Goal: Task Accomplishment & Management: Use online tool/utility

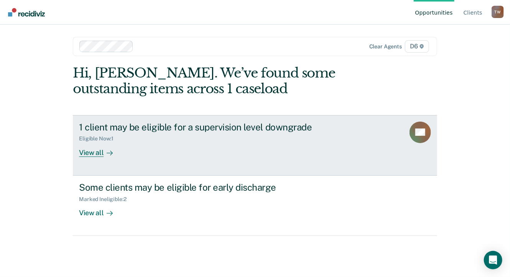
click at [90, 153] on div "View all" at bounding box center [100, 149] width 43 height 15
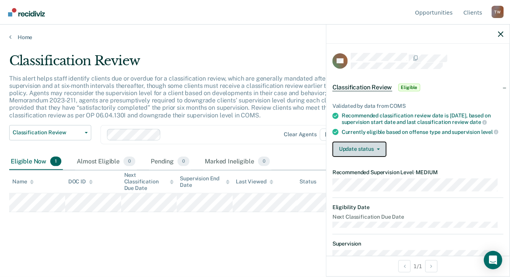
click at [381, 153] on button "Update status" at bounding box center [359, 148] width 54 height 15
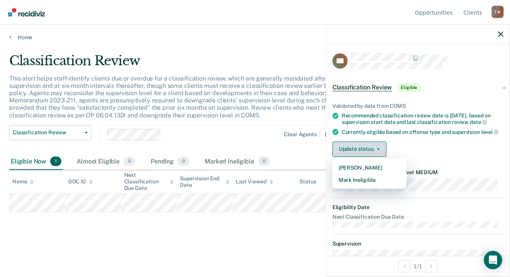
click at [381, 153] on button "Update status" at bounding box center [359, 148] width 54 height 15
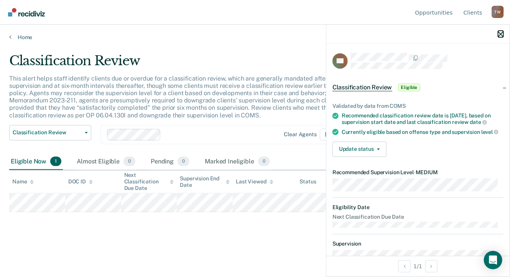
click at [502, 31] on button "button" at bounding box center [500, 34] width 5 height 7
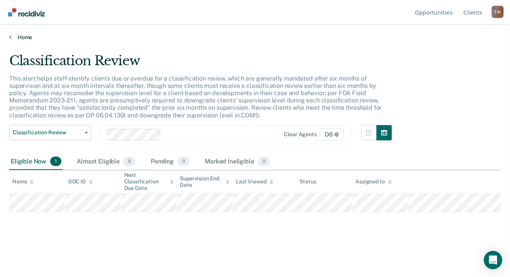
click at [25, 37] on link "Home" at bounding box center [255, 37] width 492 height 7
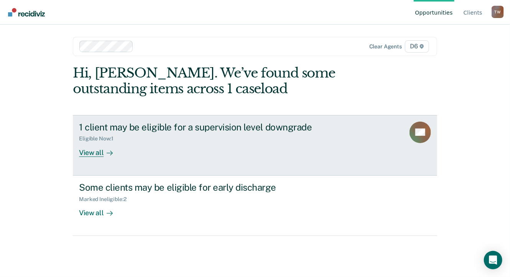
click at [90, 155] on div "View all" at bounding box center [100, 149] width 43 height 15
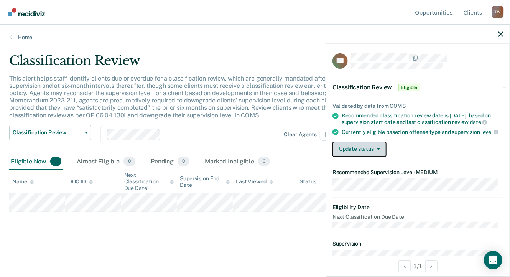
click at [376, 153] on button "Update status" at bounding box center [359, 148] width 54 height 15
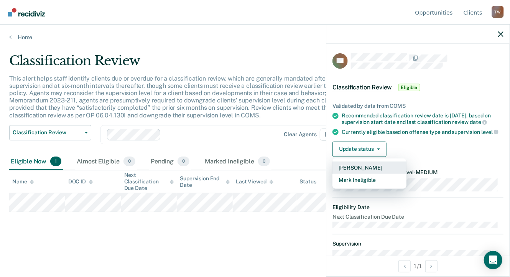
click at [371, 171] on button "[PERSON_NAME]" at bounding box center [369, 167] width 74 height 12
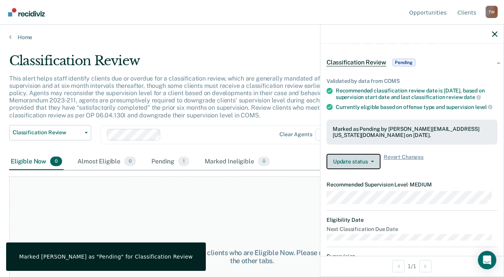
scroll to position [38, 0]
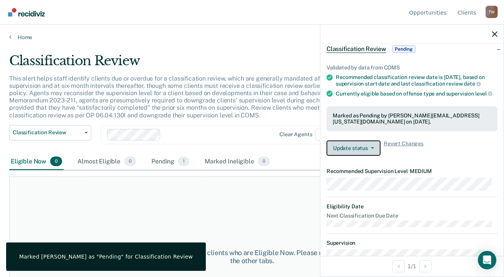
click at [374, 154] on button "Update status" at bounding box center [354, 147] width 54 height 15
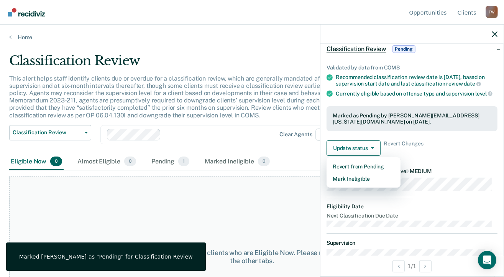
click at [460, 144] on div "Validated by data from COMS Recommended classification review date is [DATE], b…" at bounding box center [412, 107] width 183 height 110
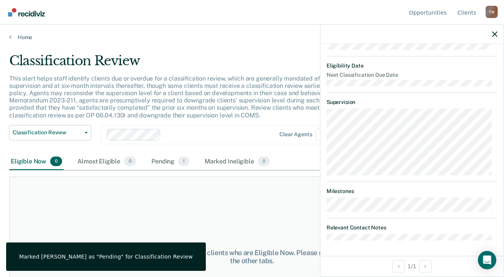
scroll to position [183, 0]
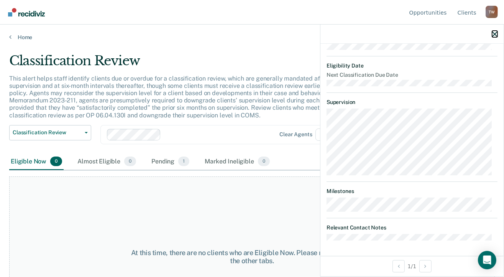
click at [494, 33] on icon "button" at bounding box center [494, 33] width 5 height 5
